Goal: Task Accomplishment & Management: Manage account settings

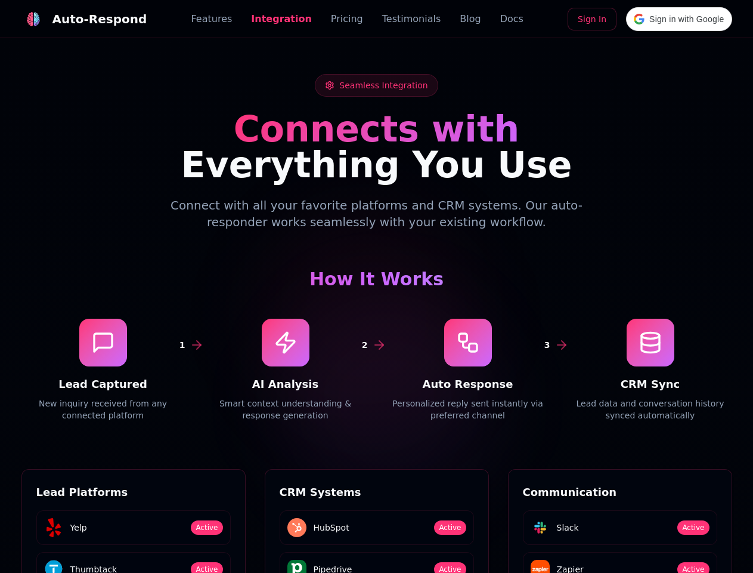
scroll to position [1611, 0]
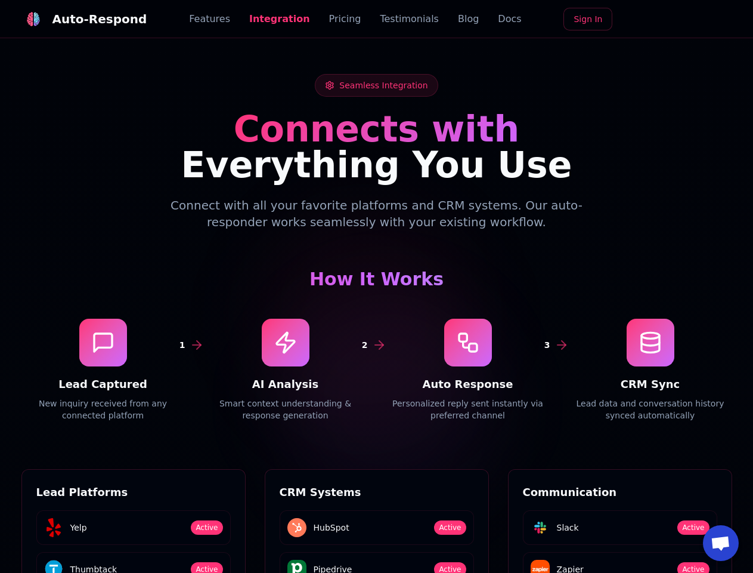
click at [77, 19] on div "Auto-Respond" at bounding box center [99, 19] width 95 height 17
click at [721, 543] on span "Open chat" at bounding box center [721, 544] width 20 height 17
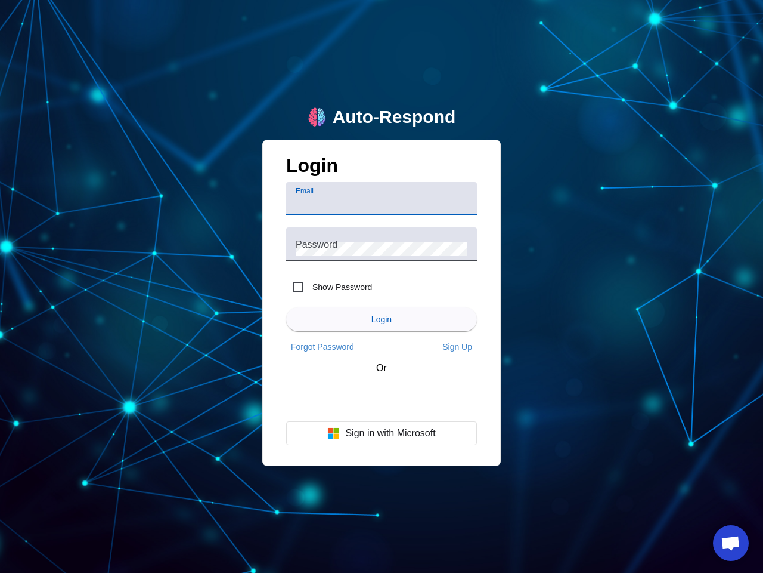
click at [382, 199] on input "Email" at bounding box center [382, 203] width 172 height 14
click at [329, 287] on label "Show Password" at bounding box center [341, 287] width 62 height 12
click at [310, 287] on input "Show Password" at bounding box center [298, 287] width 24 height 24
click at [298, 287] on input "Show Password" at bounding box center [298, 287] width 24 height 24
checkbox input "false"
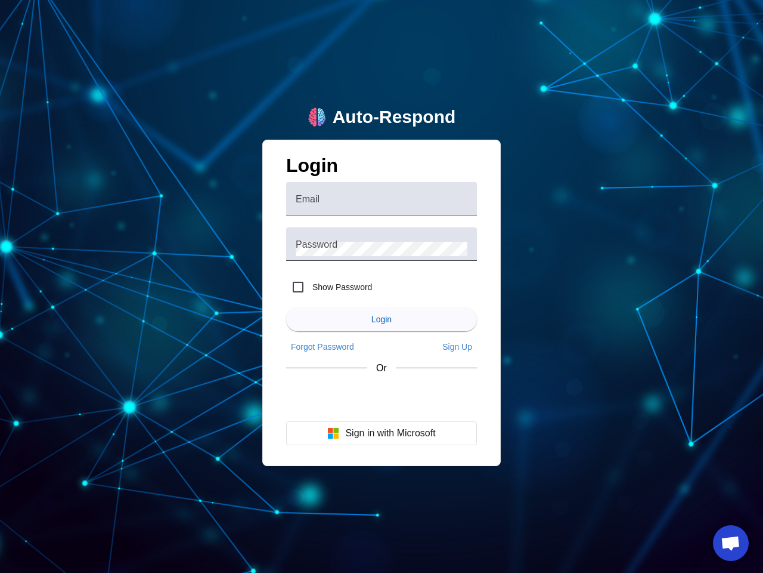
click at [382, 319] on span "Login" at bounding box center [382, 319] width 20 height 10
